Goal: Transaction & Acquisition: Purchase product/service

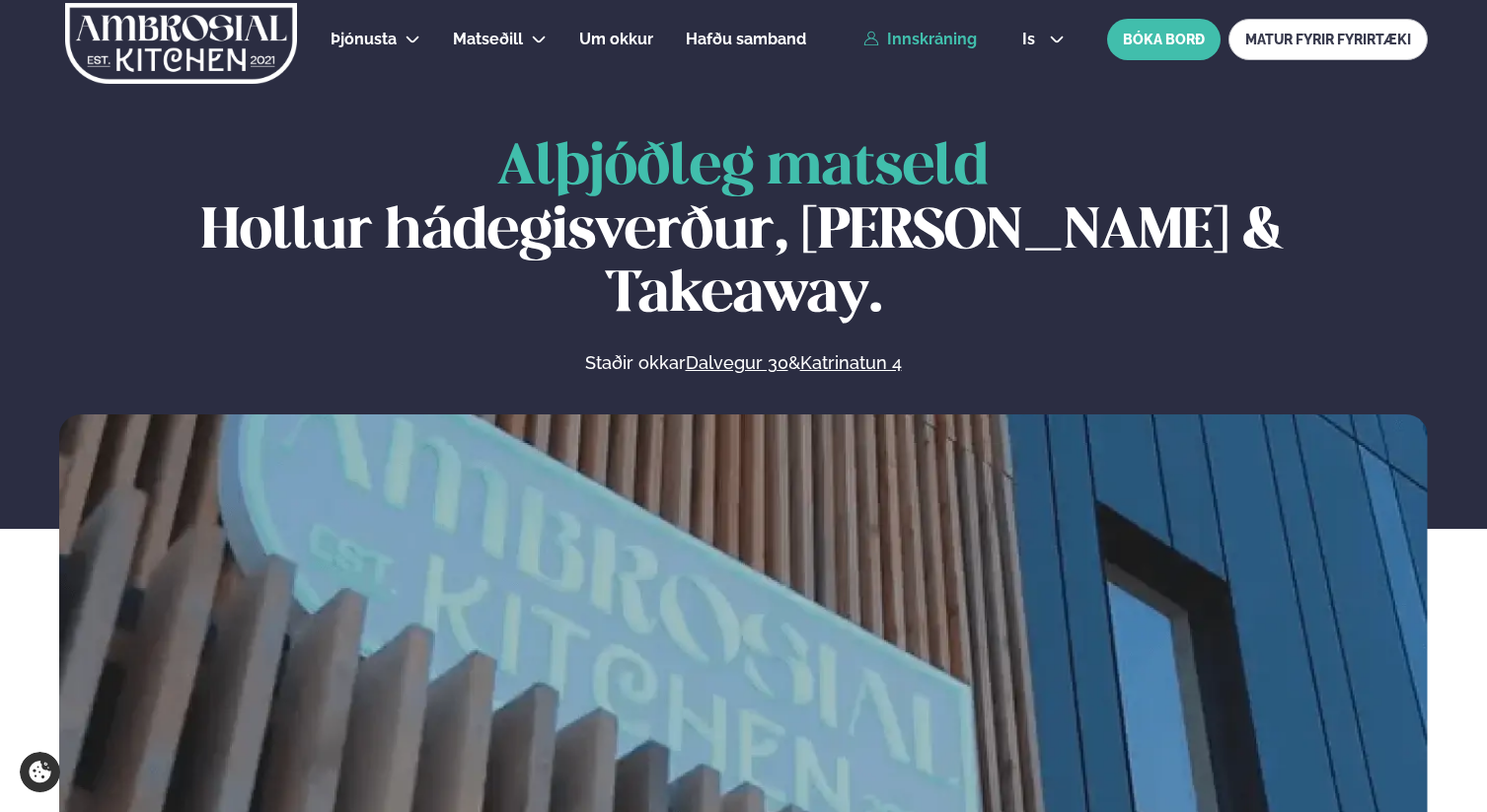
click at [914, 31] on link "Innskráning" at bounding box center [920, 40] width 114 height 18
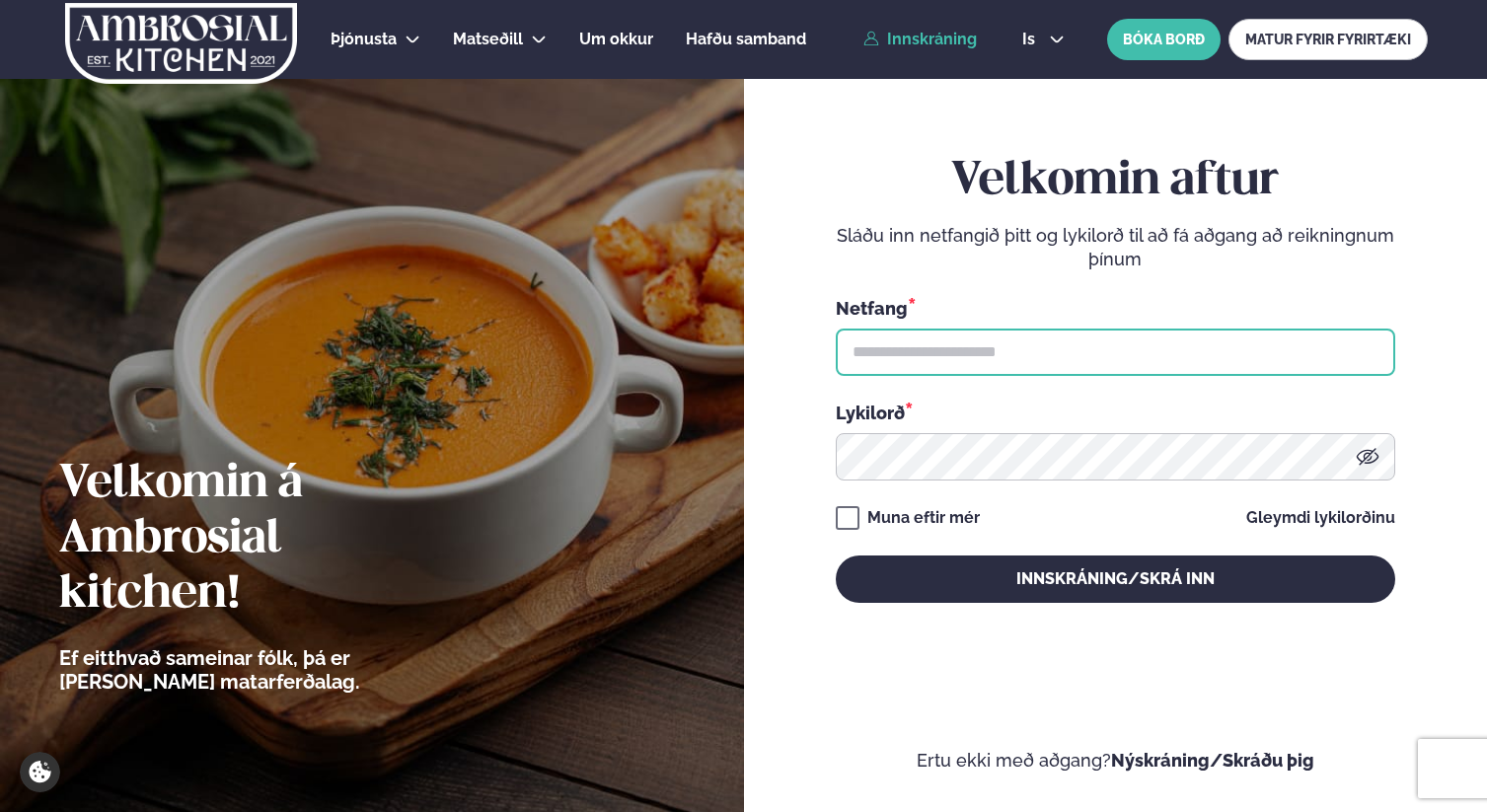
click at [1003, 338] on input "text" at bounding box center [1115, 353] width 559 height 47
type input "**********"
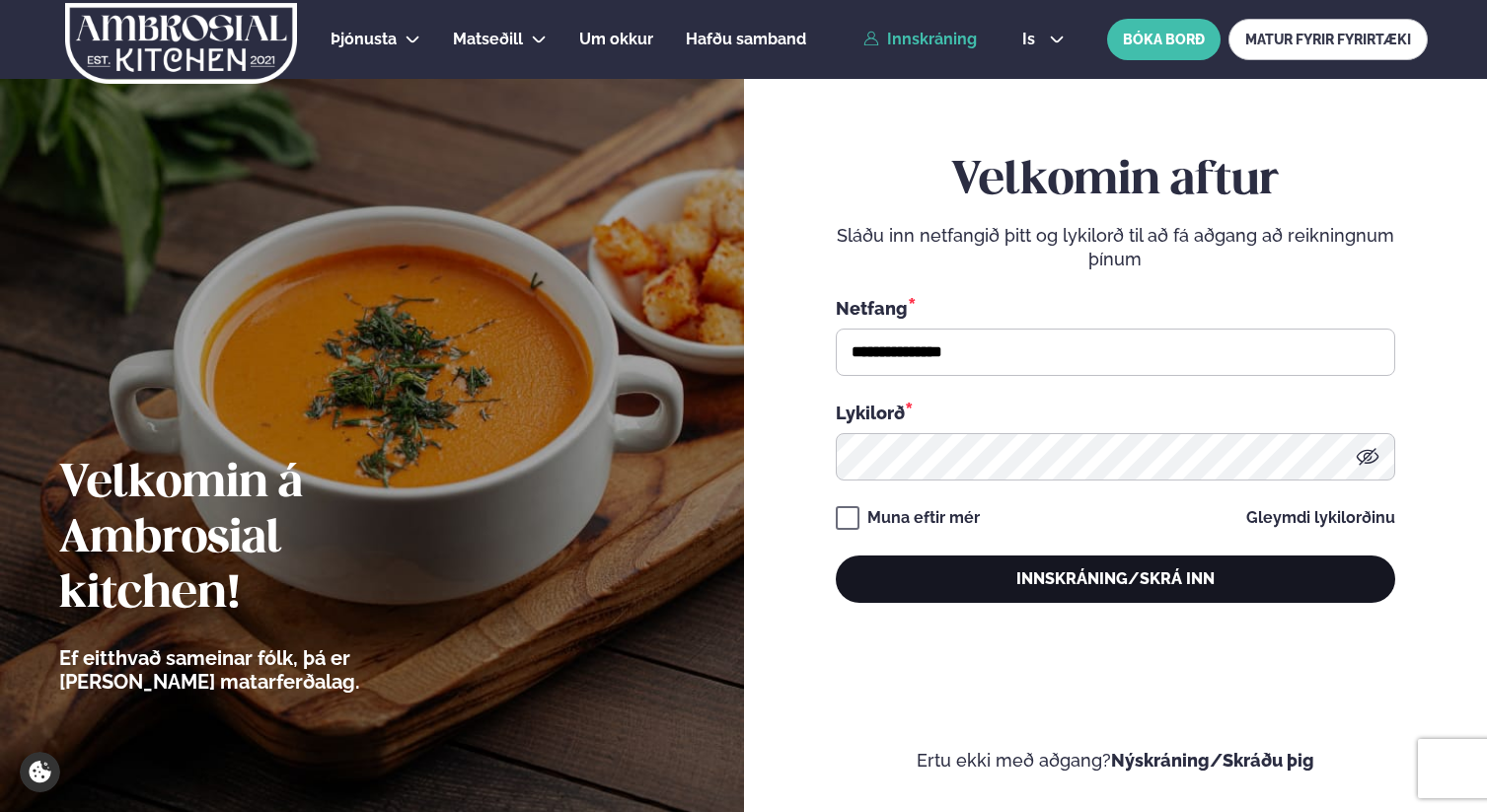
click at [943, 572] on button "Innskráning/Skrá inn" at bounding box center [1115, 579] width 559 height 47
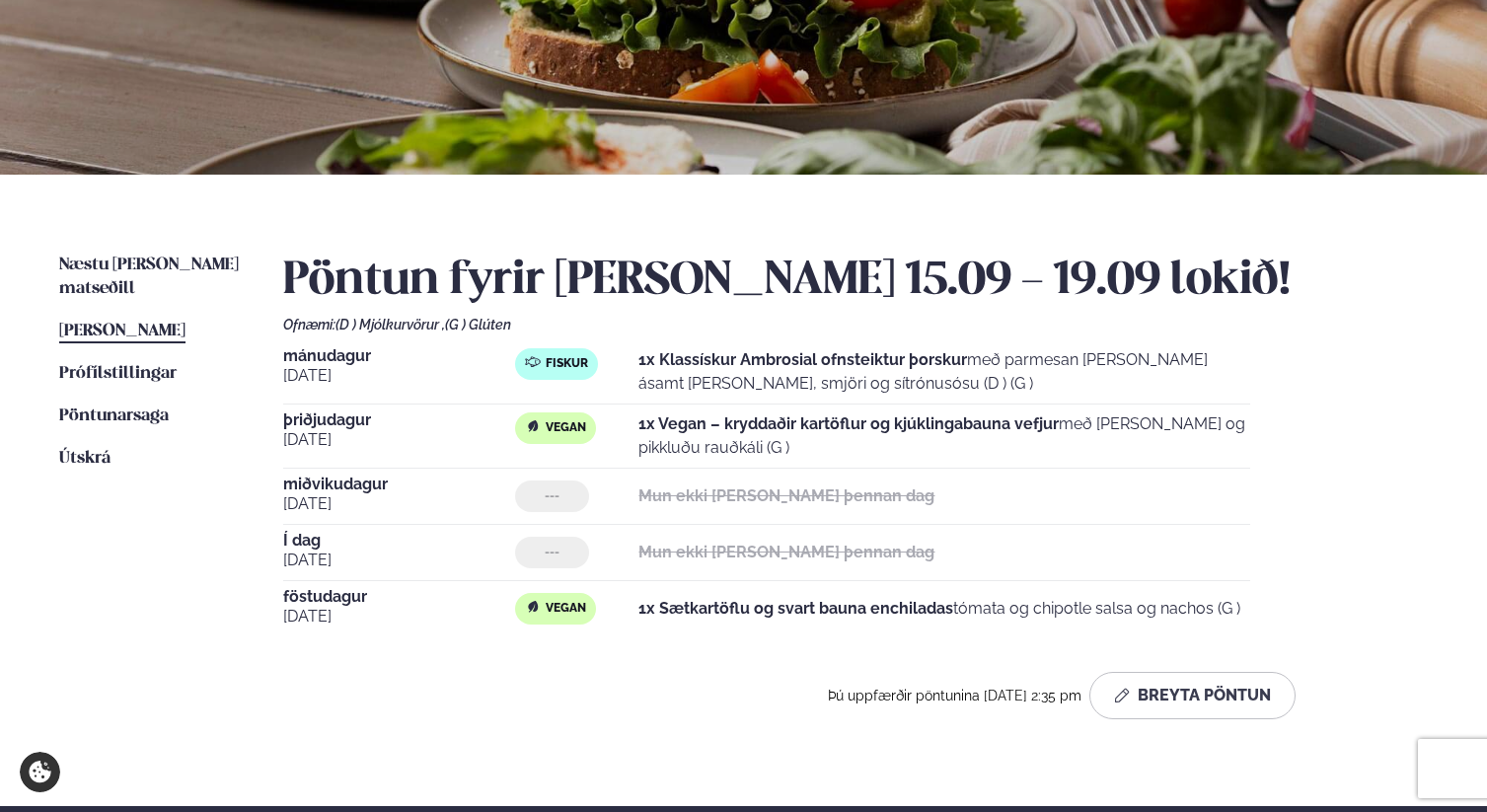
scroll to position [307, 0]
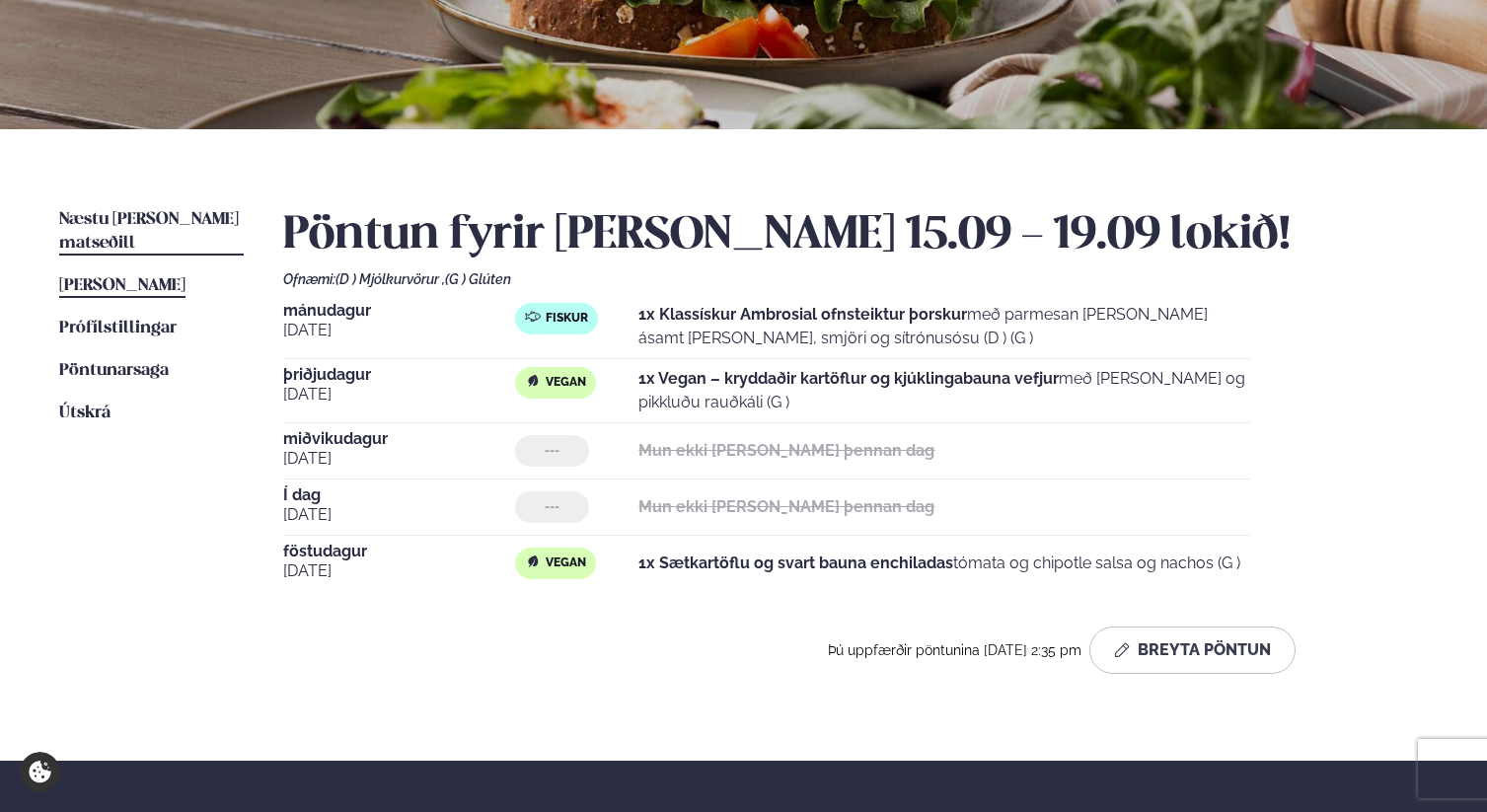
click at [189, 214] on span "Næstu [PERSON_NAME] matseðill" at bounding box center [149, 231] width 180 height 41
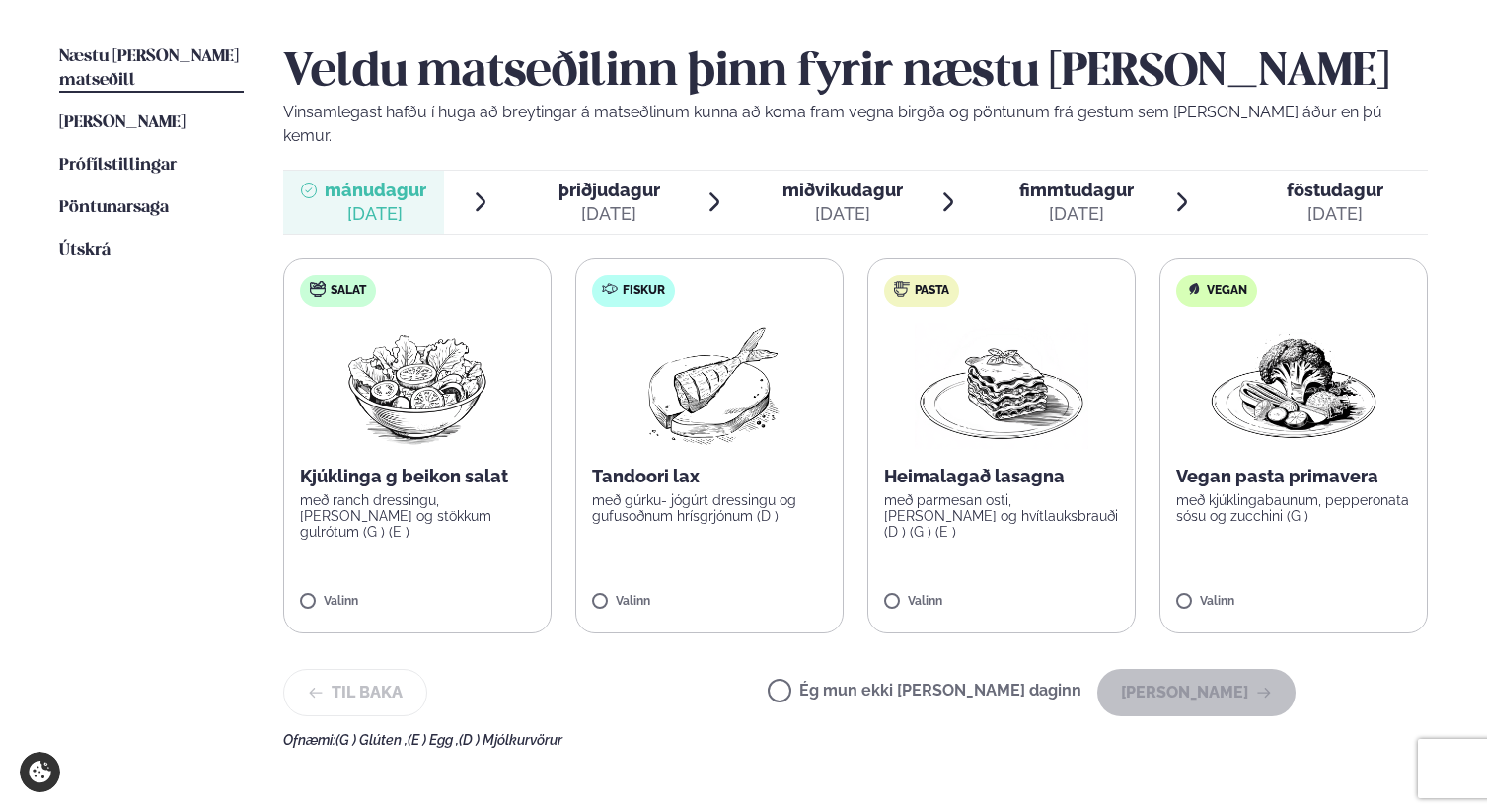
scroll to position [480, 0]
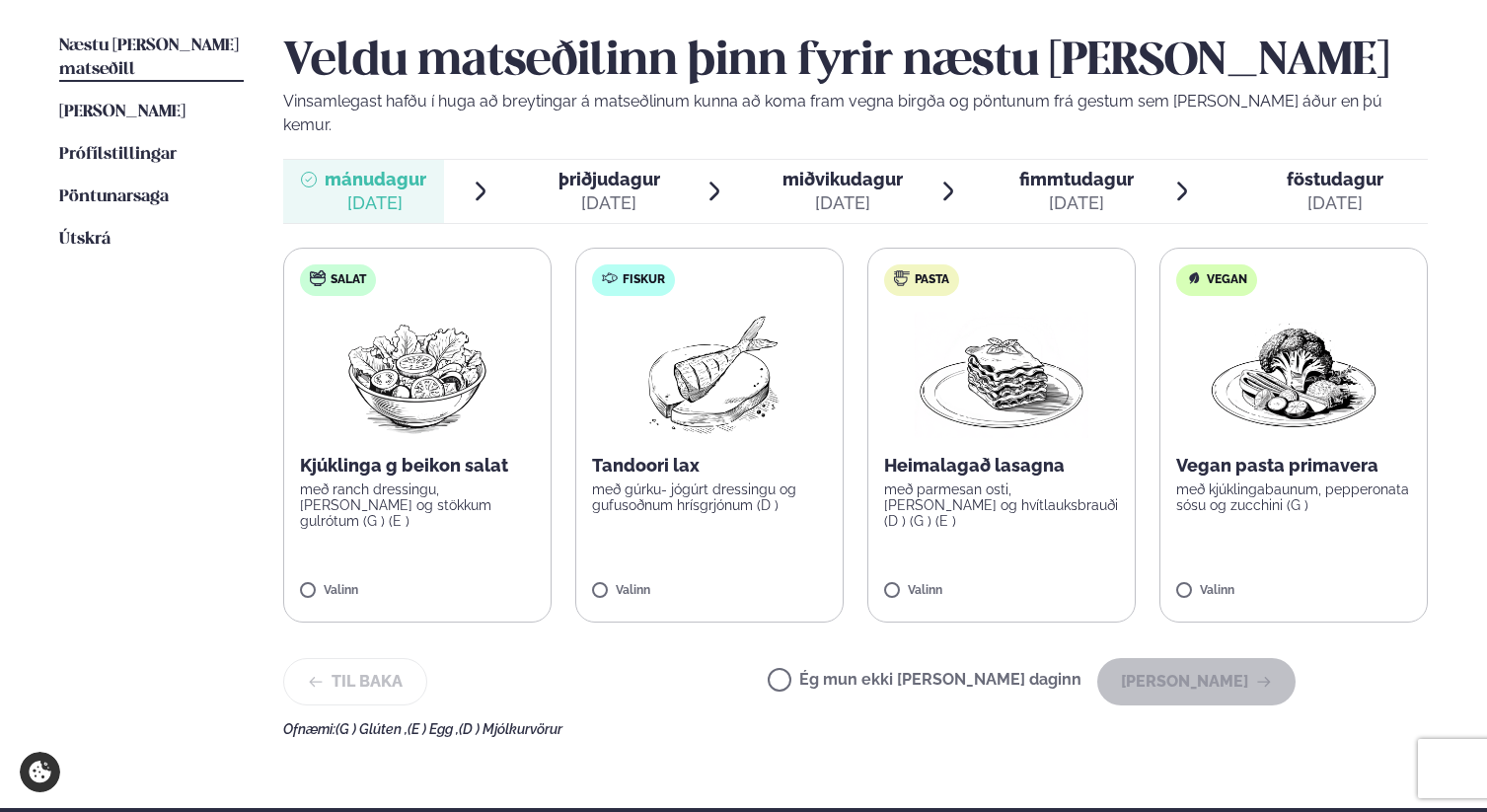
click at [1326, 386] on img at bounding box center [1294, 375] width 174 height 126
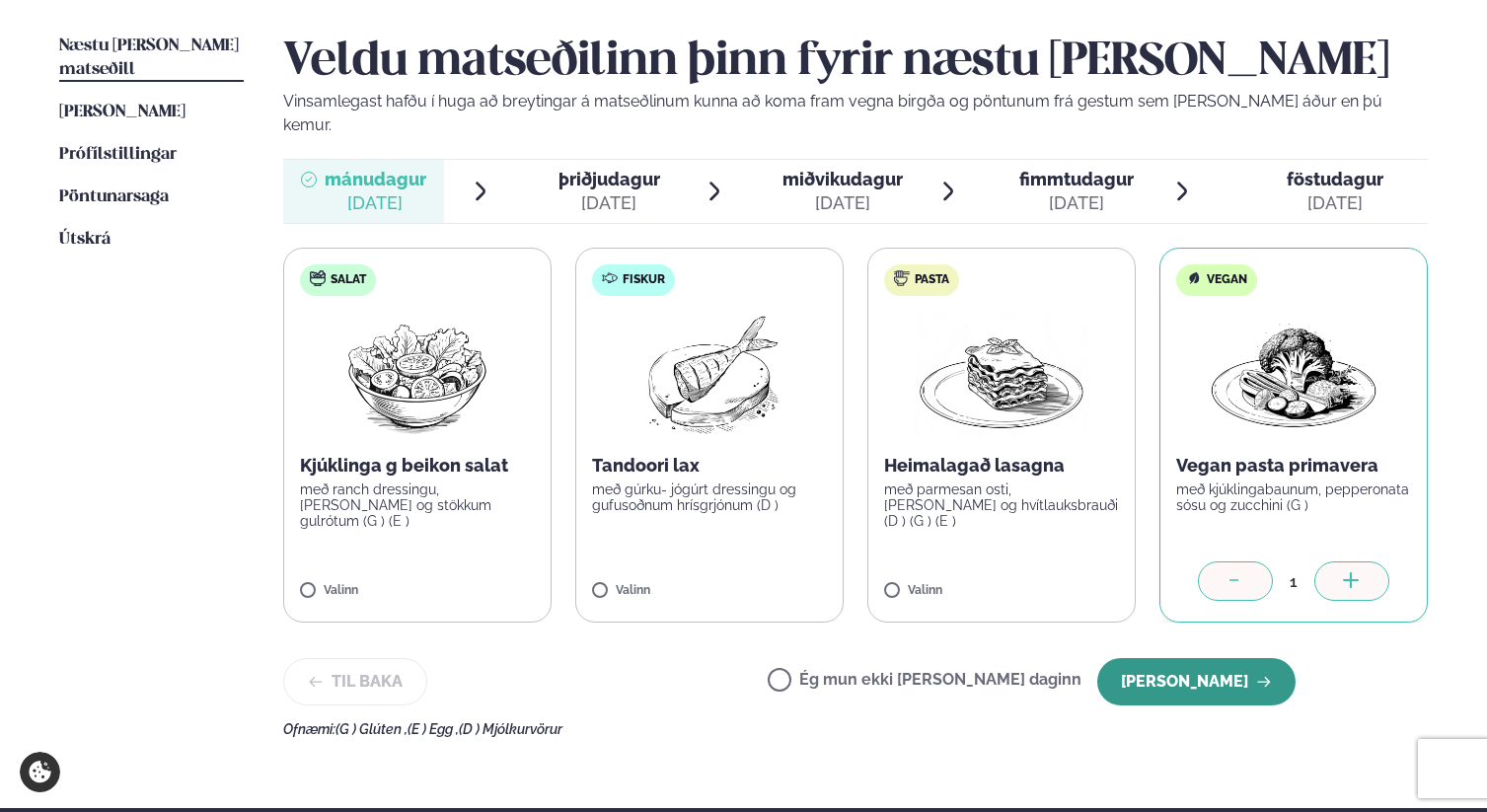
click at [1222, 663] on button "[PERSON_NAME]" at bounding box center [1197, 682] width 199 height 47
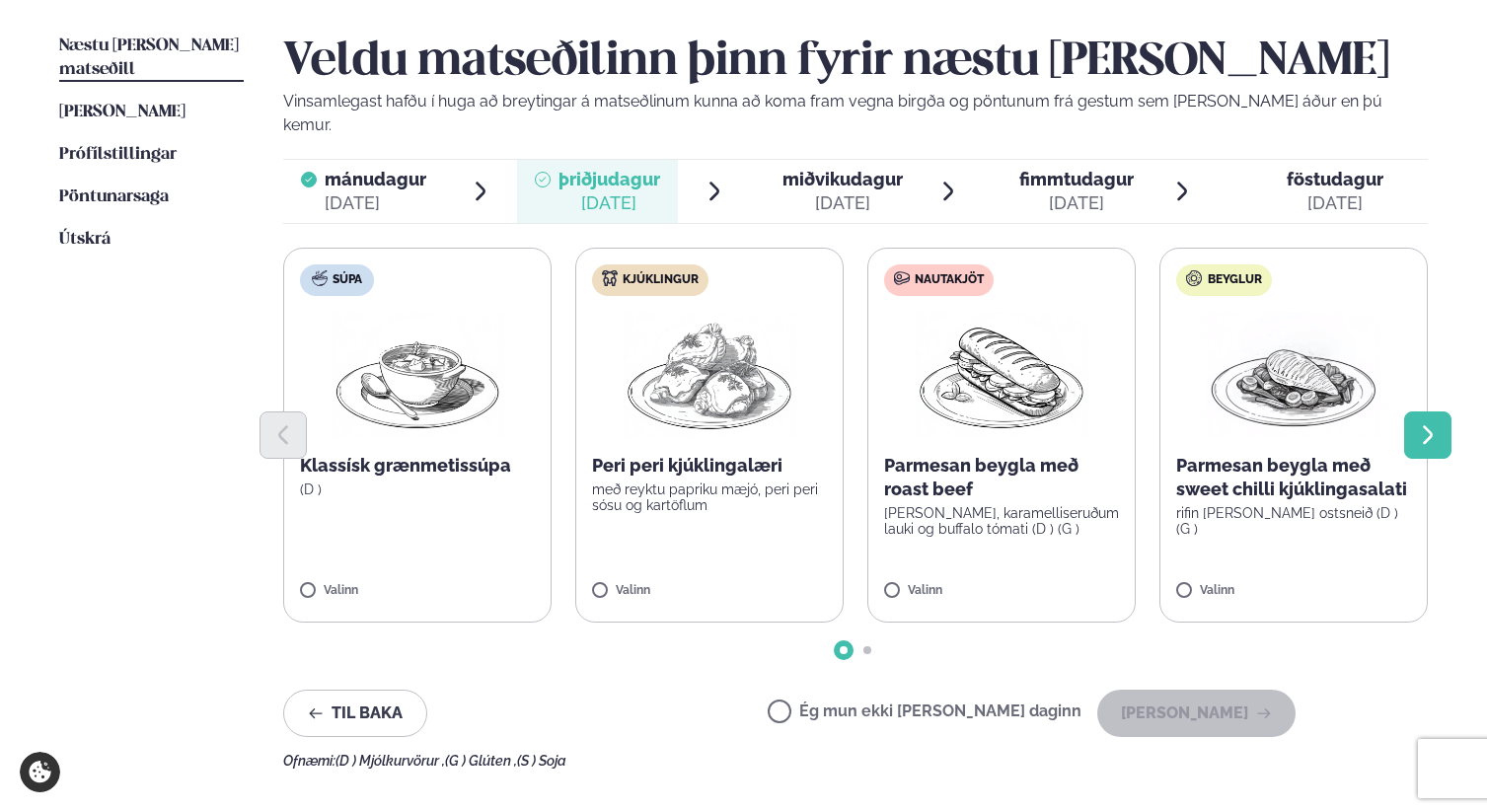
click at [1440, 413] on button "Next slide" at bounding box center [1429, 436] width 47 height 47
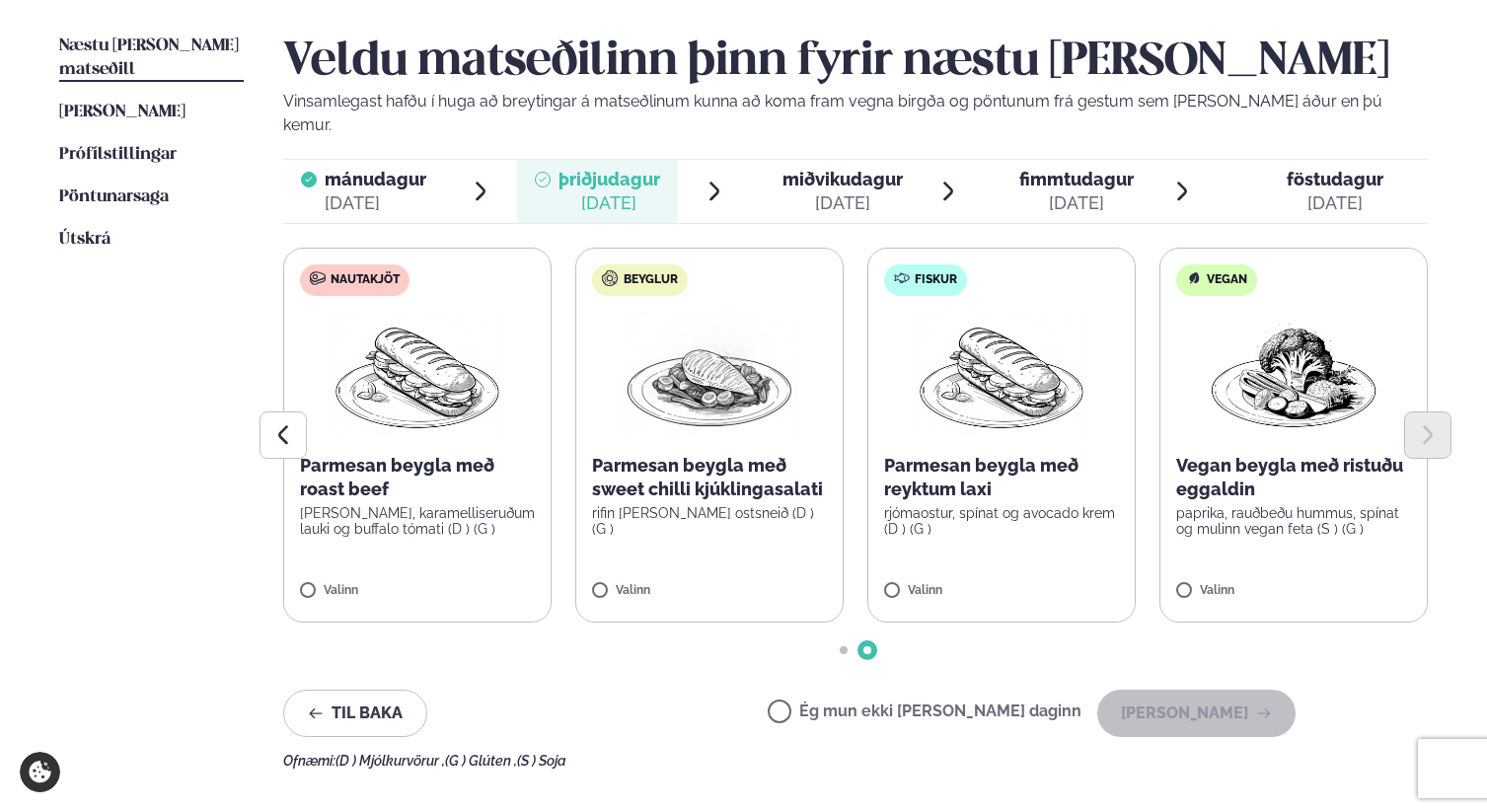
click at [1344, 380] on img at bounding box center [1294, 375] width 174 height 126
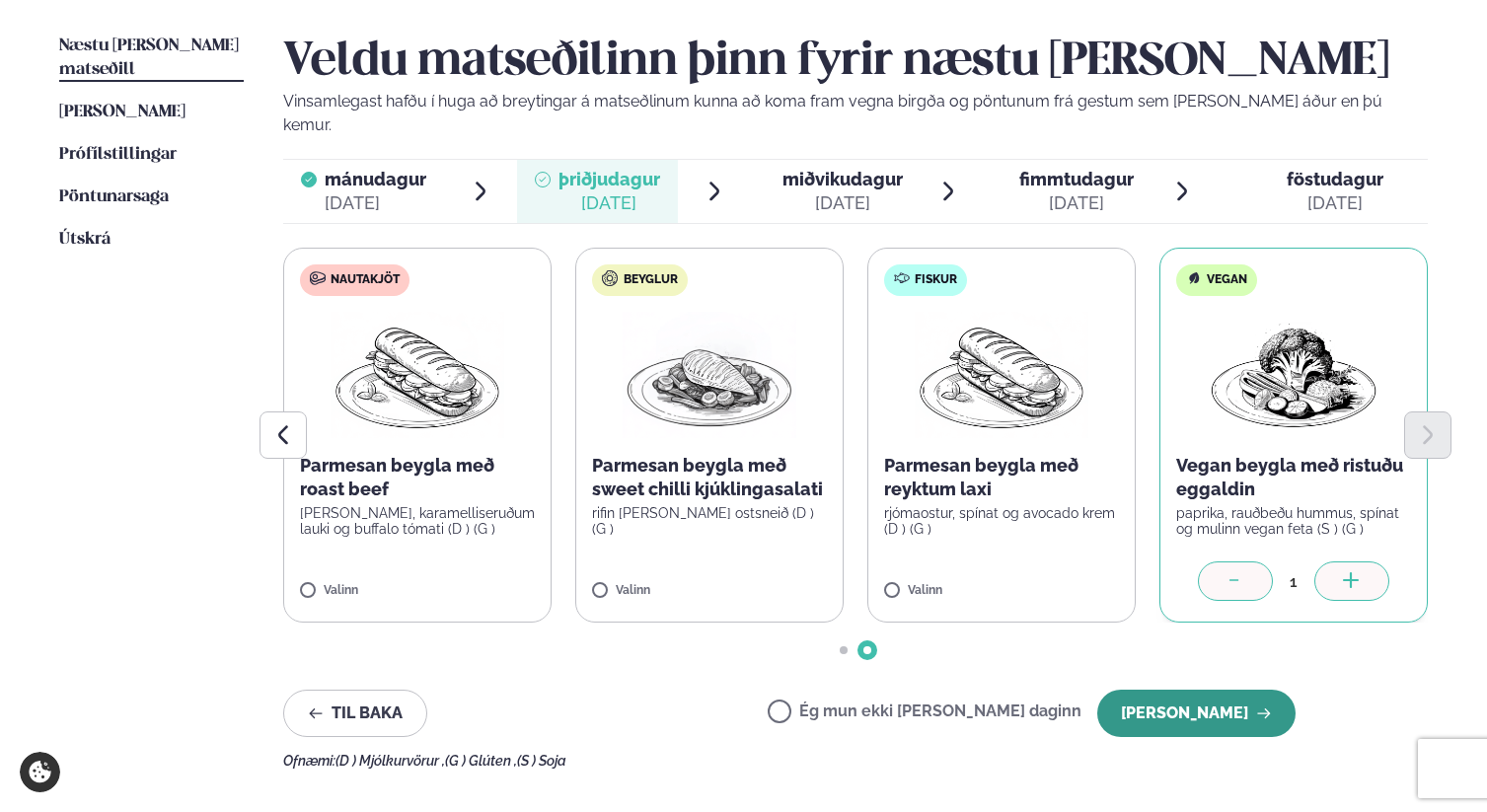
click at [1242, 690] on button "[PERSON_NAME]" at bounding box center [1197, 713] width 199 height 47
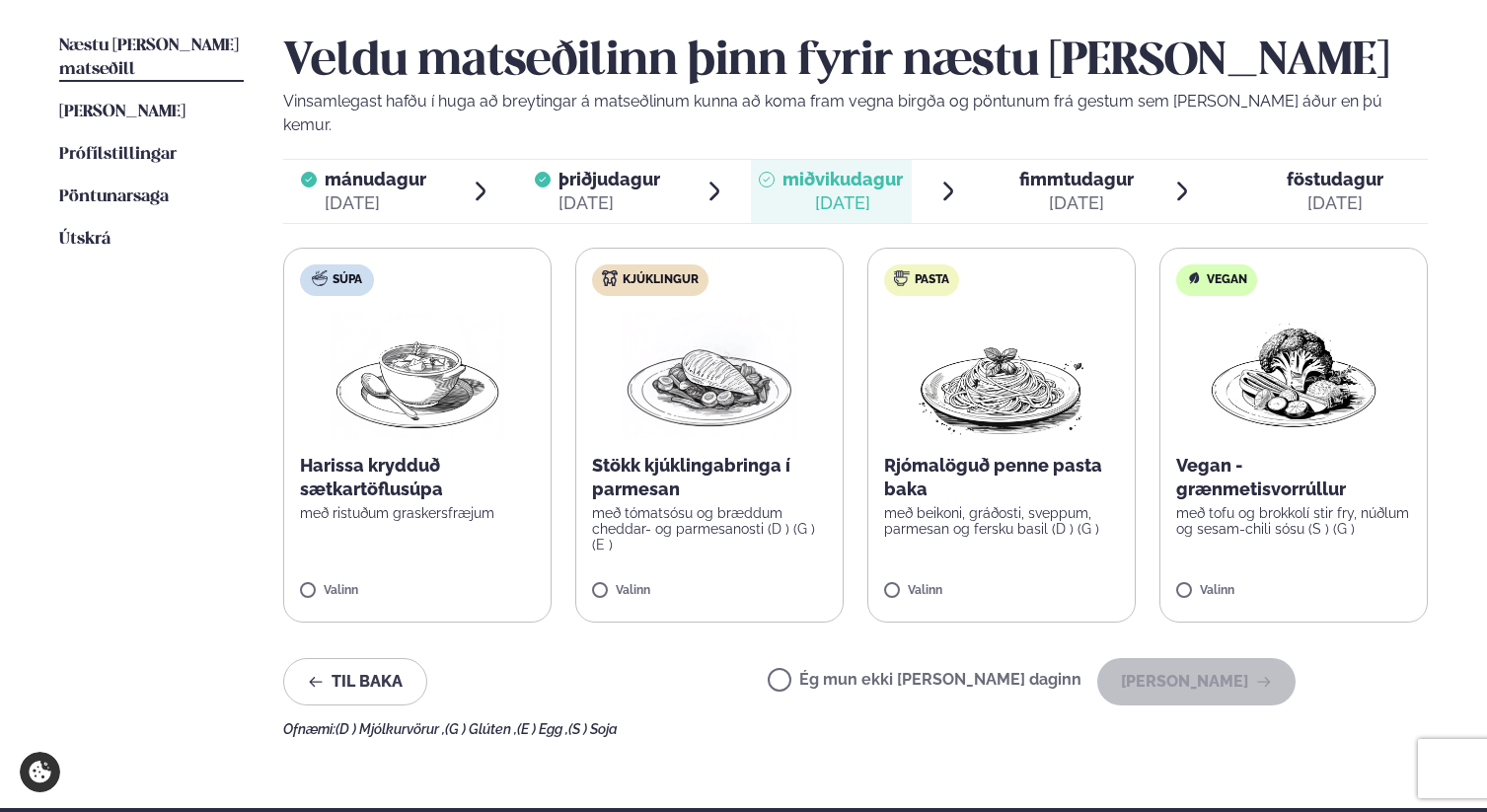
click at [1353, 411] on img at bounding box center [1294, 375] width 174 height 126
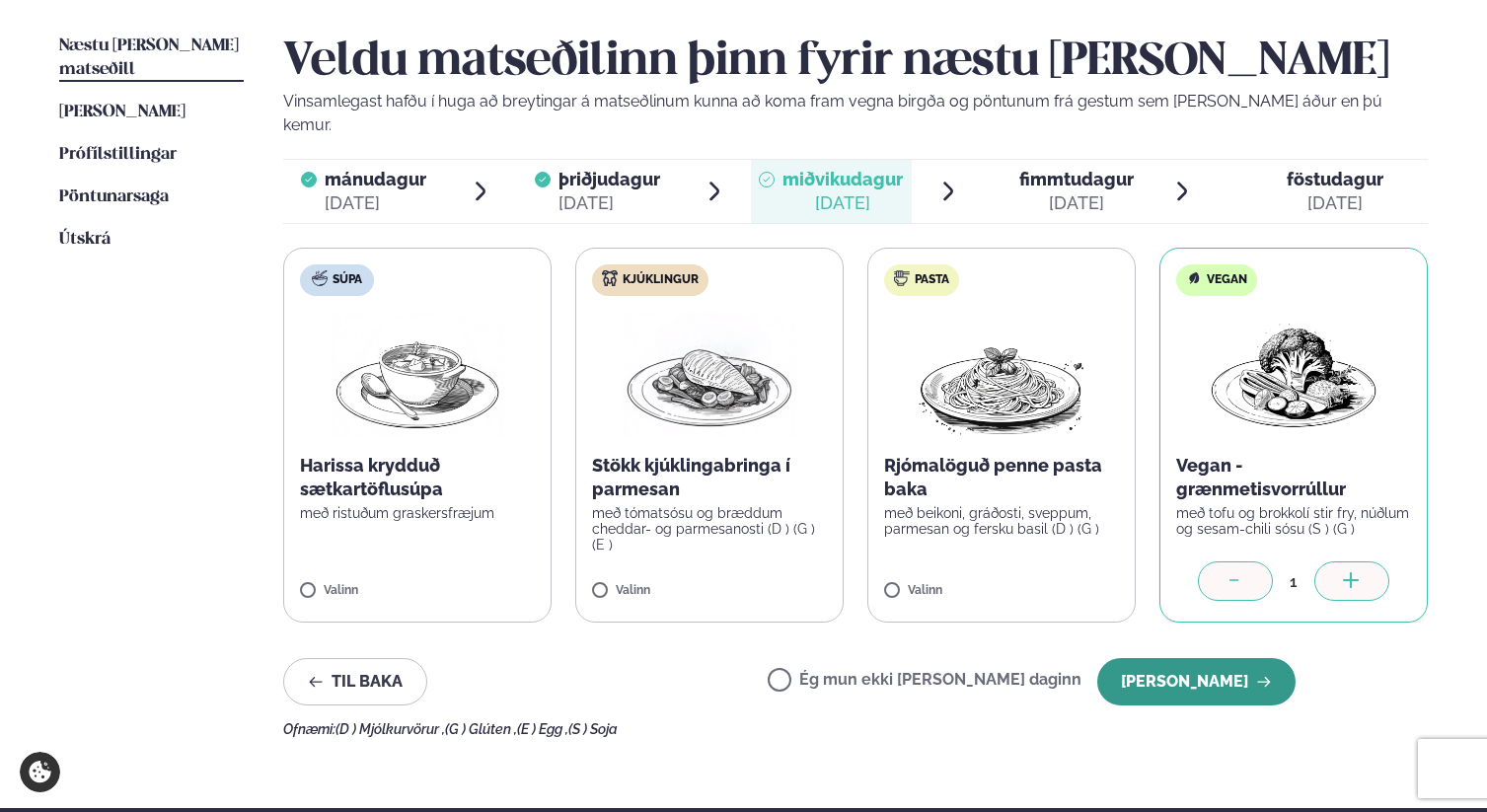
click at [1204, 658] on button "[PERSON_NAME]" at bounding box center [1197, 682] width 199 height 47
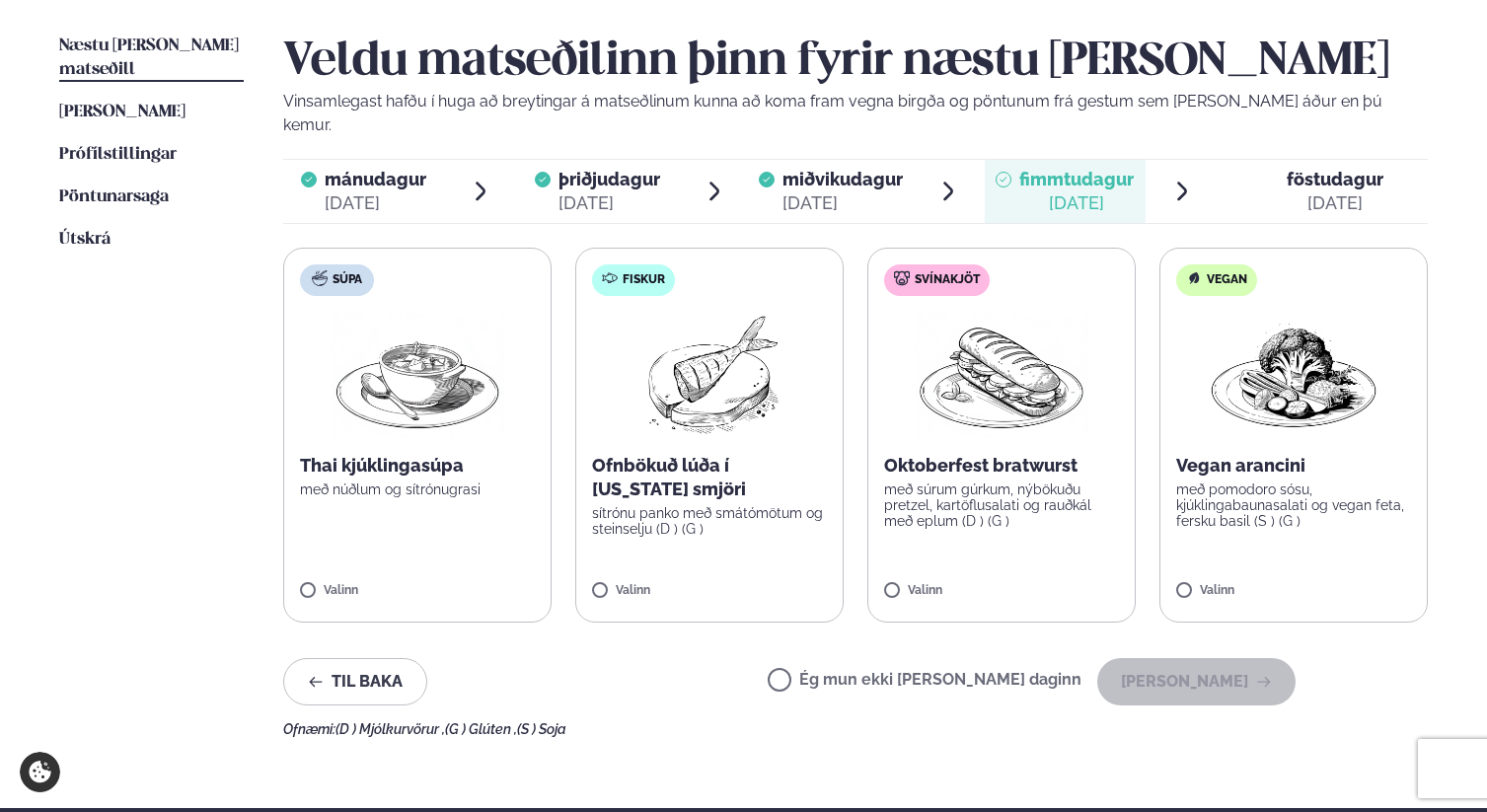
click at [641, 347] on img at bounding box center [709, 375] width 175 height 126
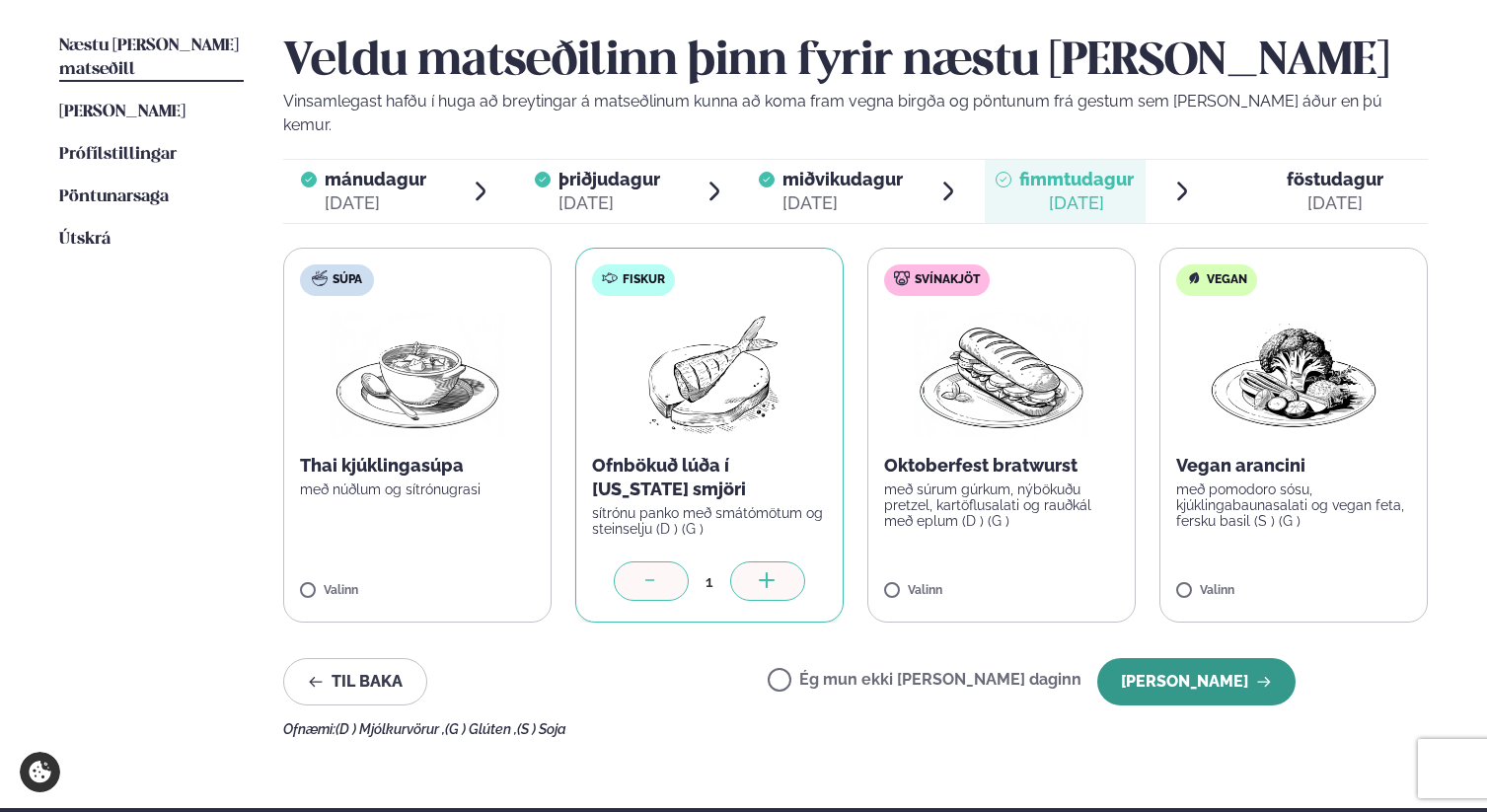
click at [1162, 660] on button "[PERSON_NAME]" at bounding box center [1197, 682] width 199 height 47
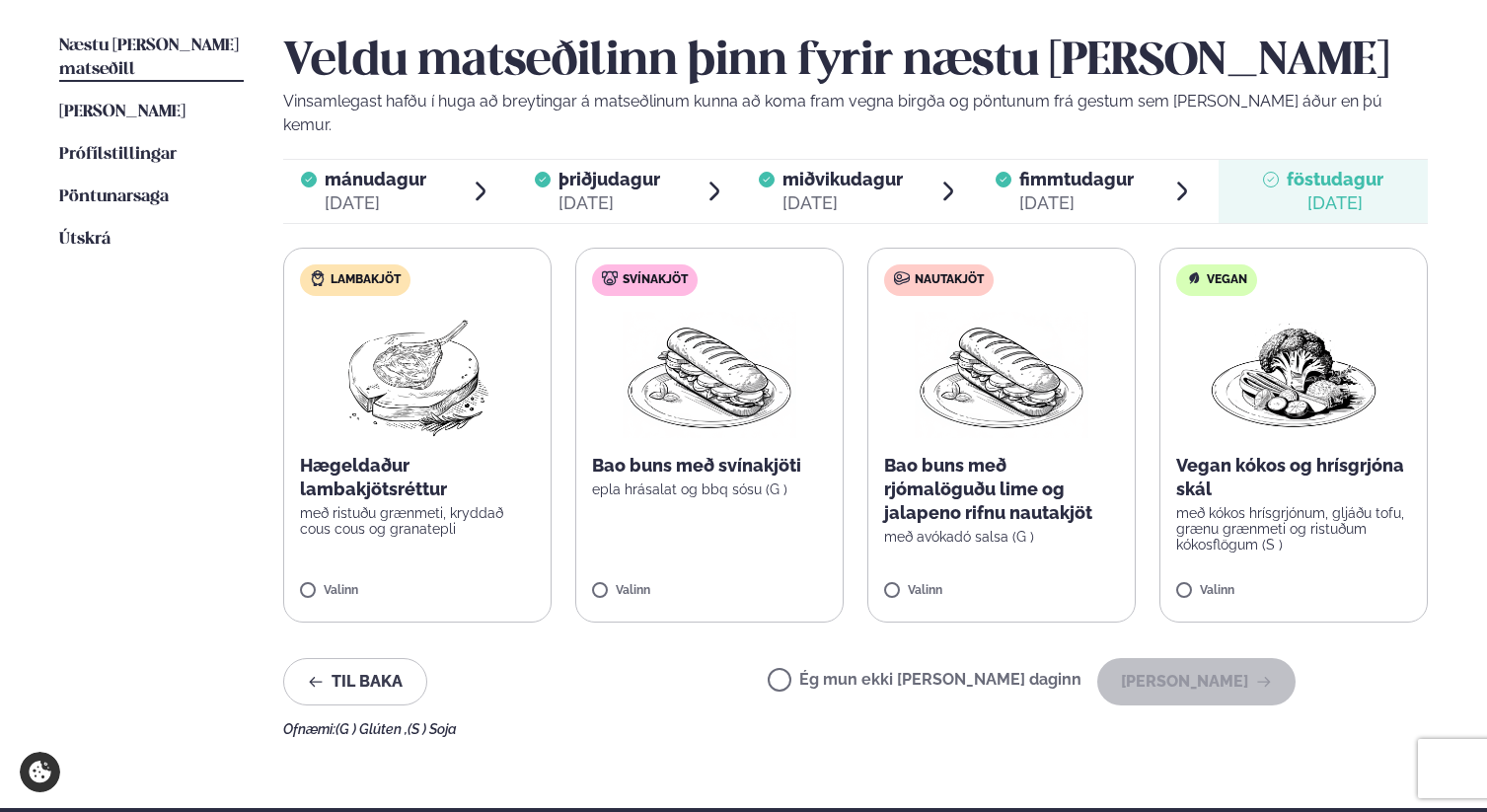
click at [1265, 478] on div "Vegan kókos og hrísgrjóna skál með kókos hrísgrjónum, gljáðu tofu, grænu grænme…" at bounding box center [1294, 504] width 235 height 99
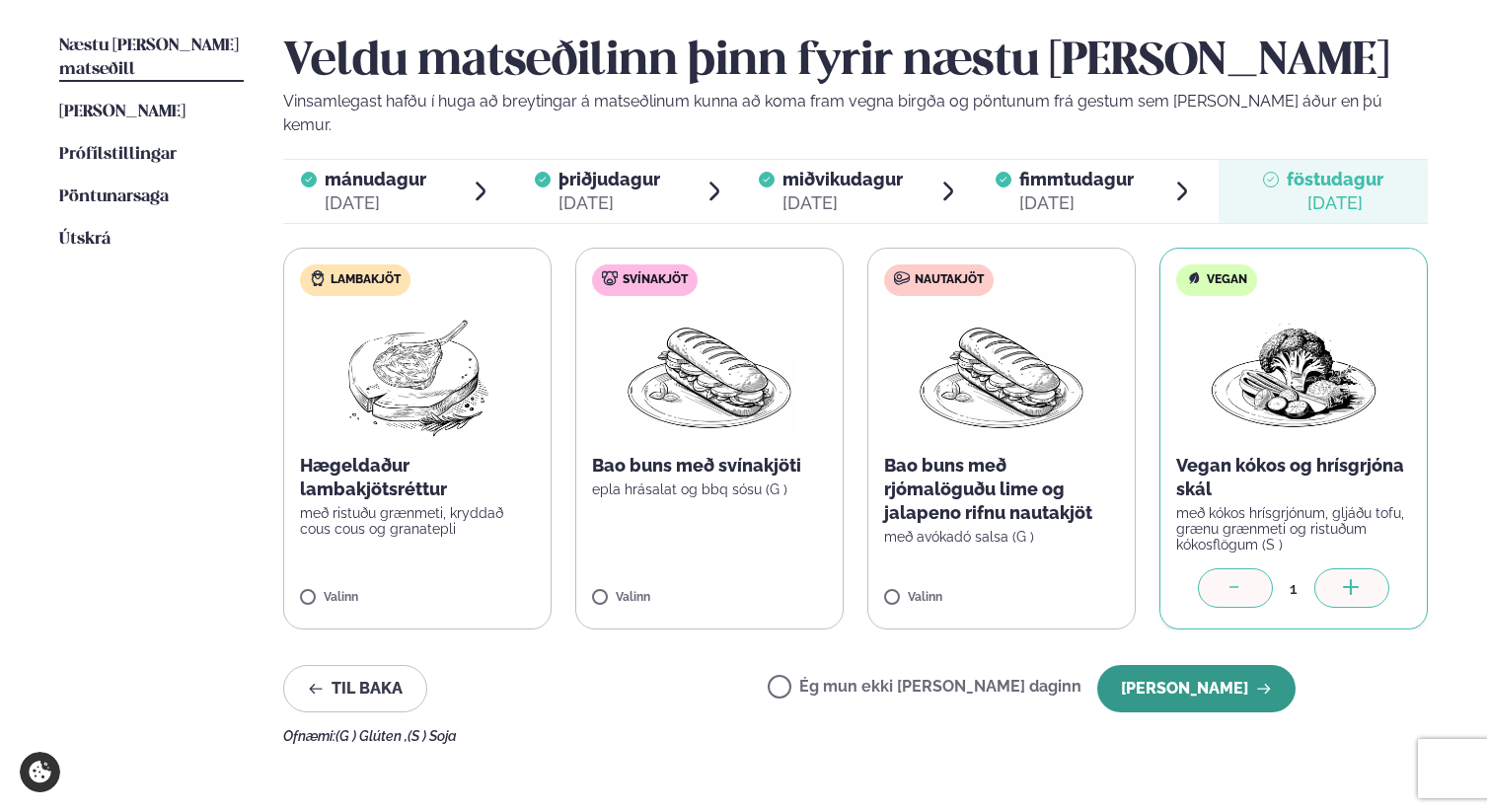
click at [1195, 669] on button "[PERSON_NAME]" at bounding box center [1197, 689] width 199 height 47
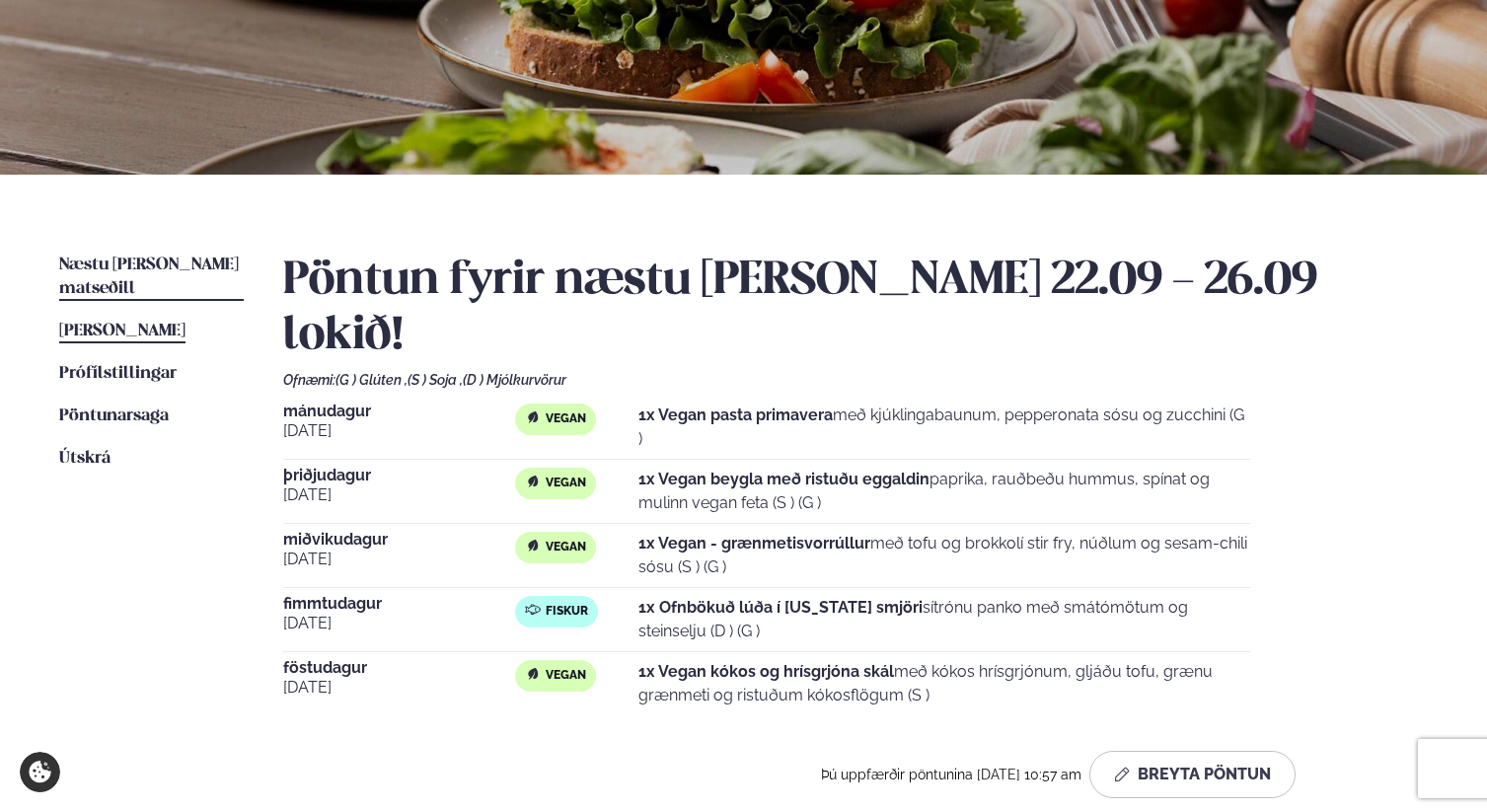
click at [172, 323] on span "[PERSON_NAME]" at bounding box center [123, 331] width 126 height 17
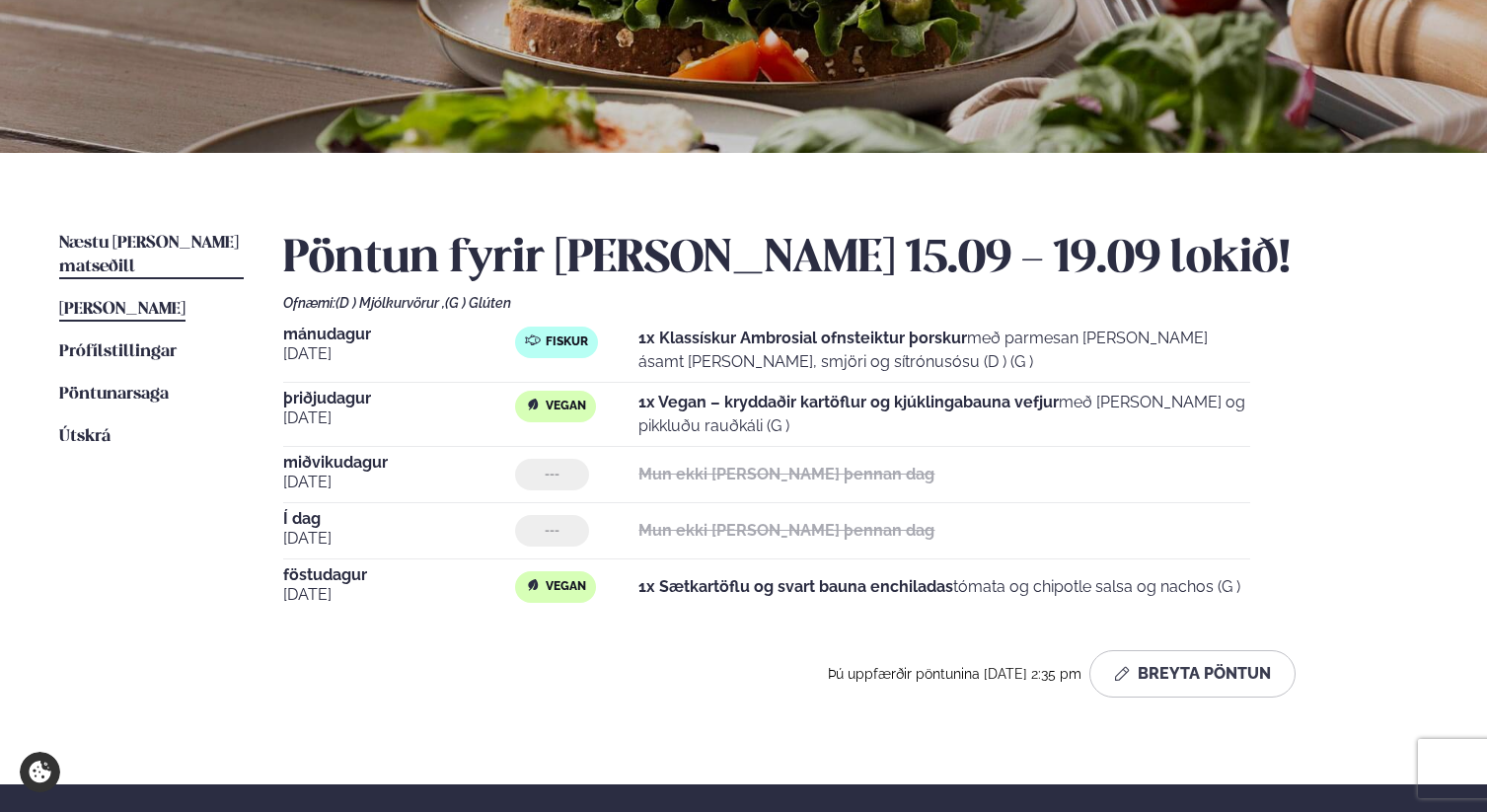
click at [122, 251] on link "Næstu [PERSON_NAME] matseðill Næsta vika" at bounding box center [151, 256] width 185 height 47
